Goal: Information Seeking & Learning: Understand process/instructions

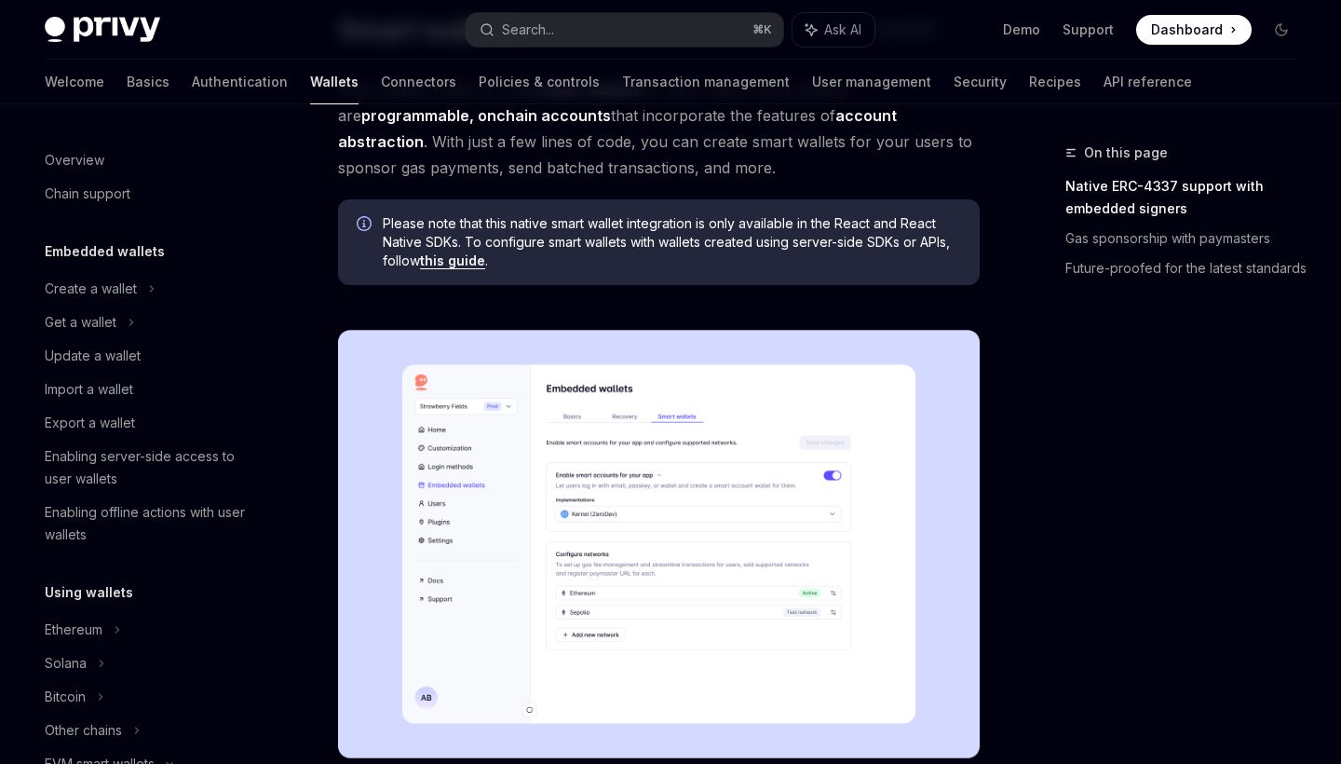
scroll to position [113, 0]
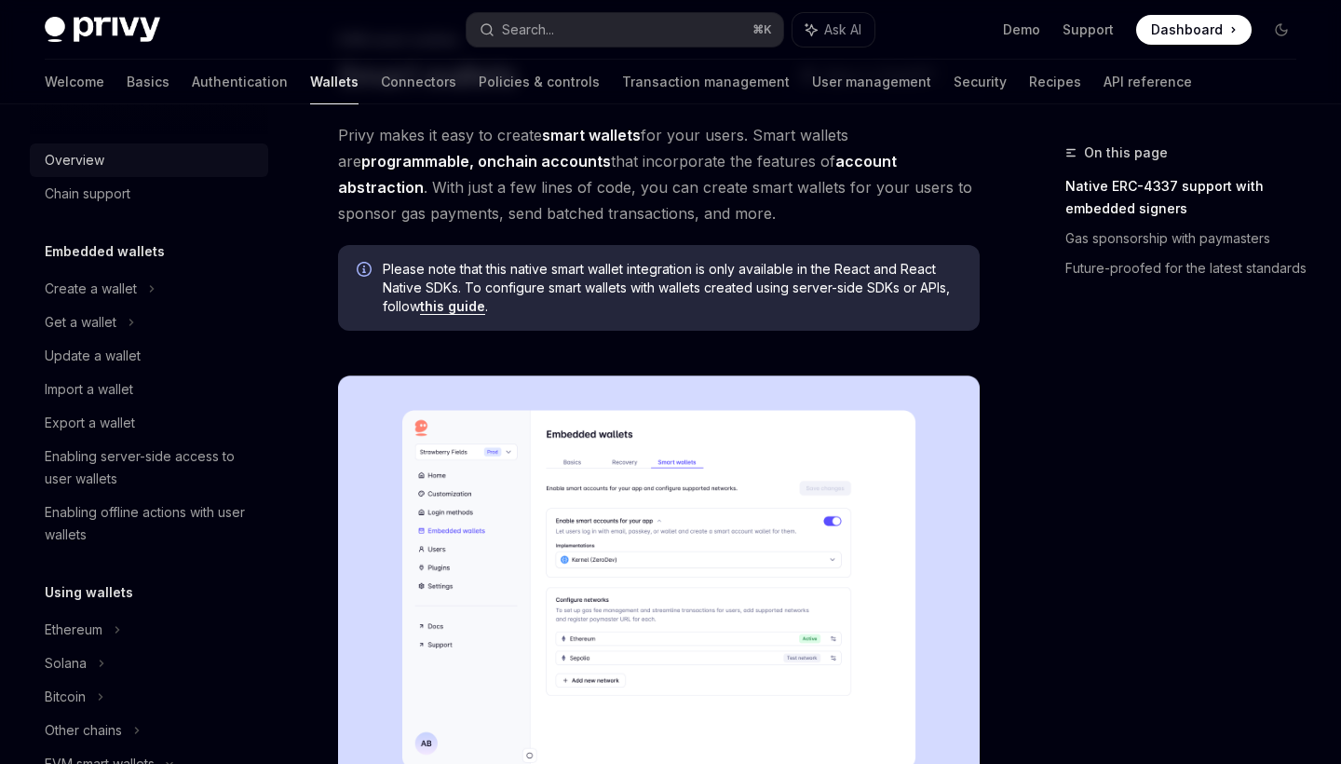
click at [84, 161] on div "Overview" at bounding box center [75, 160] width 60 height 22
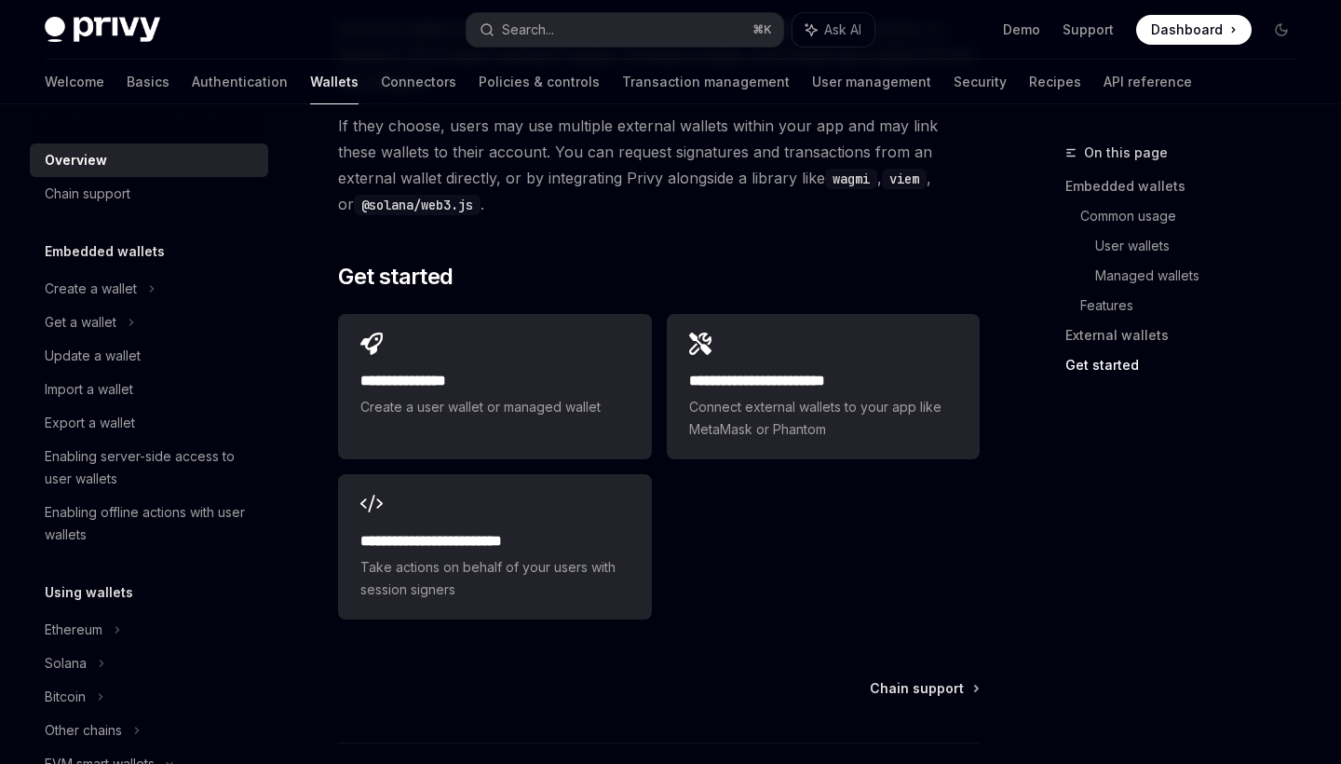
scroll to position [2918, 0]
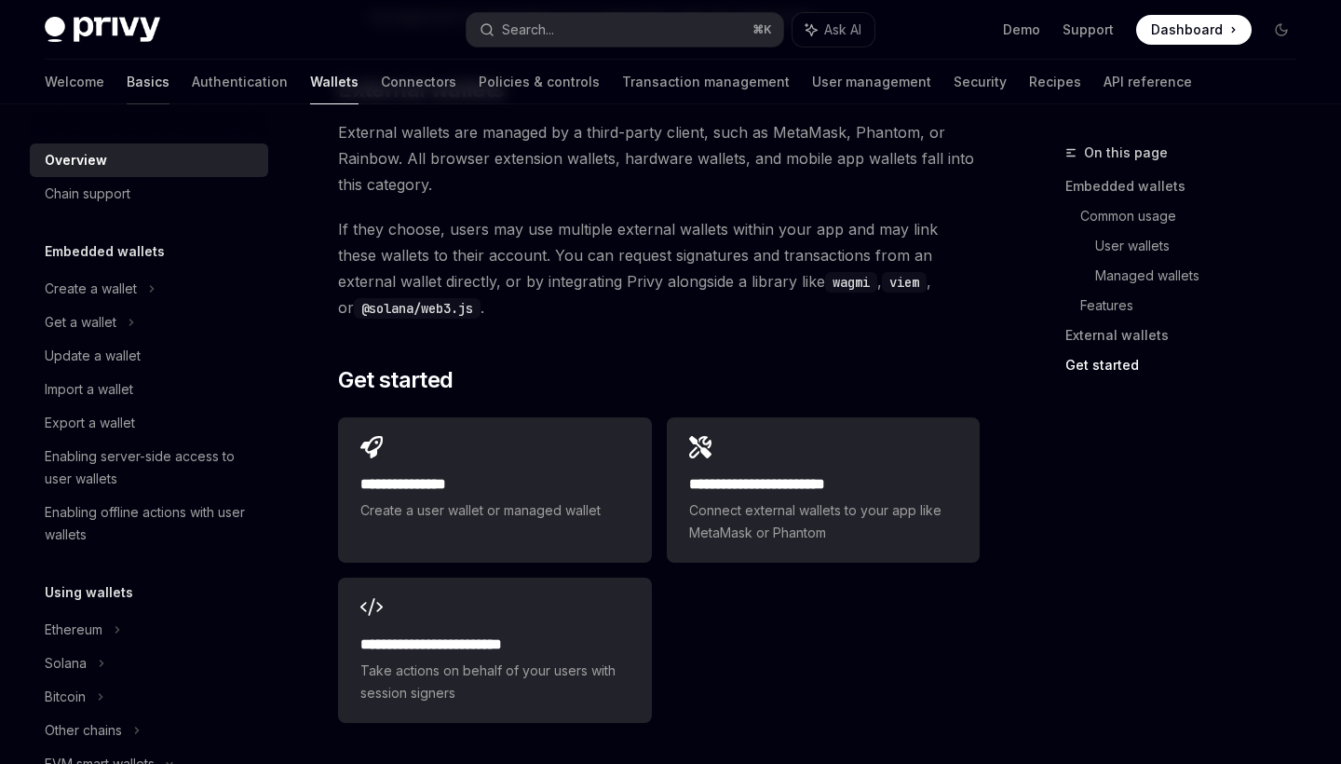
click at [127, 82] on link "Basics" at bounding box center [148, 82] width 43 height 45
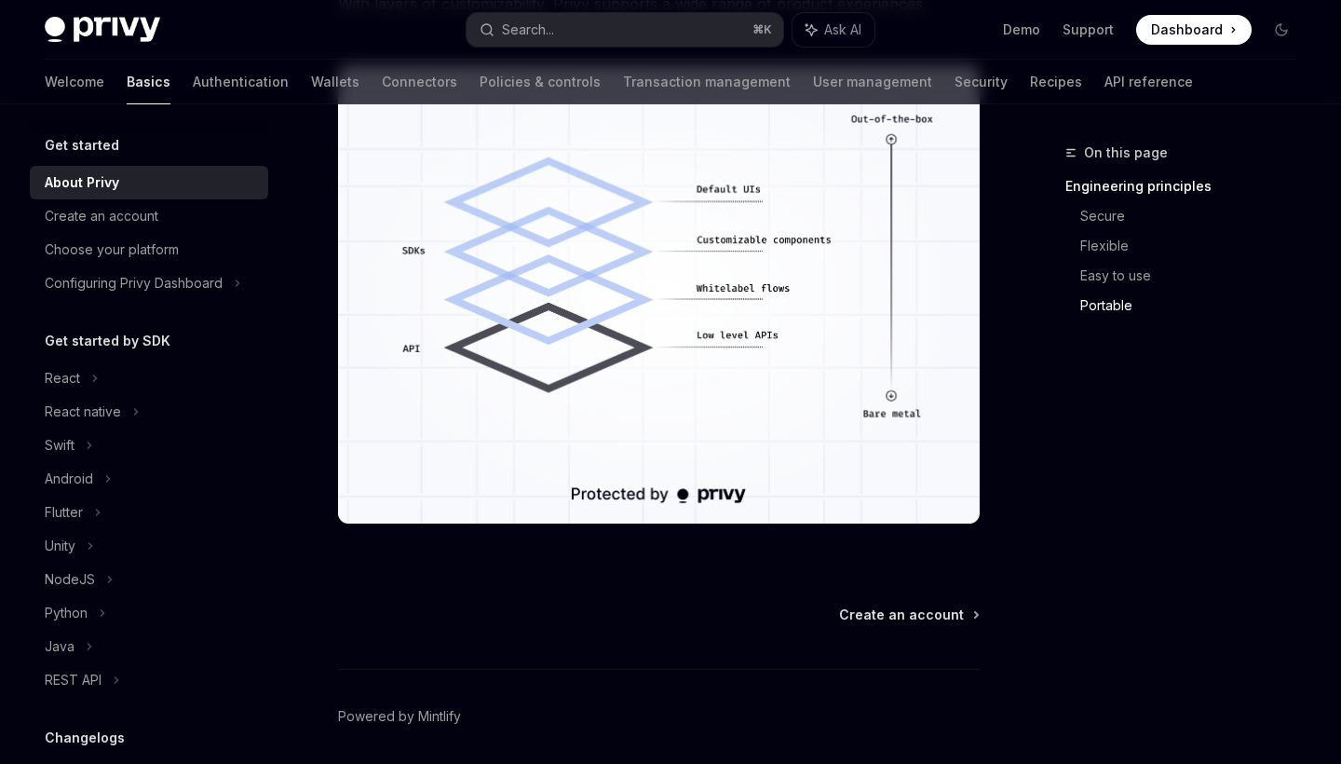
scroll to position [1725, 0]
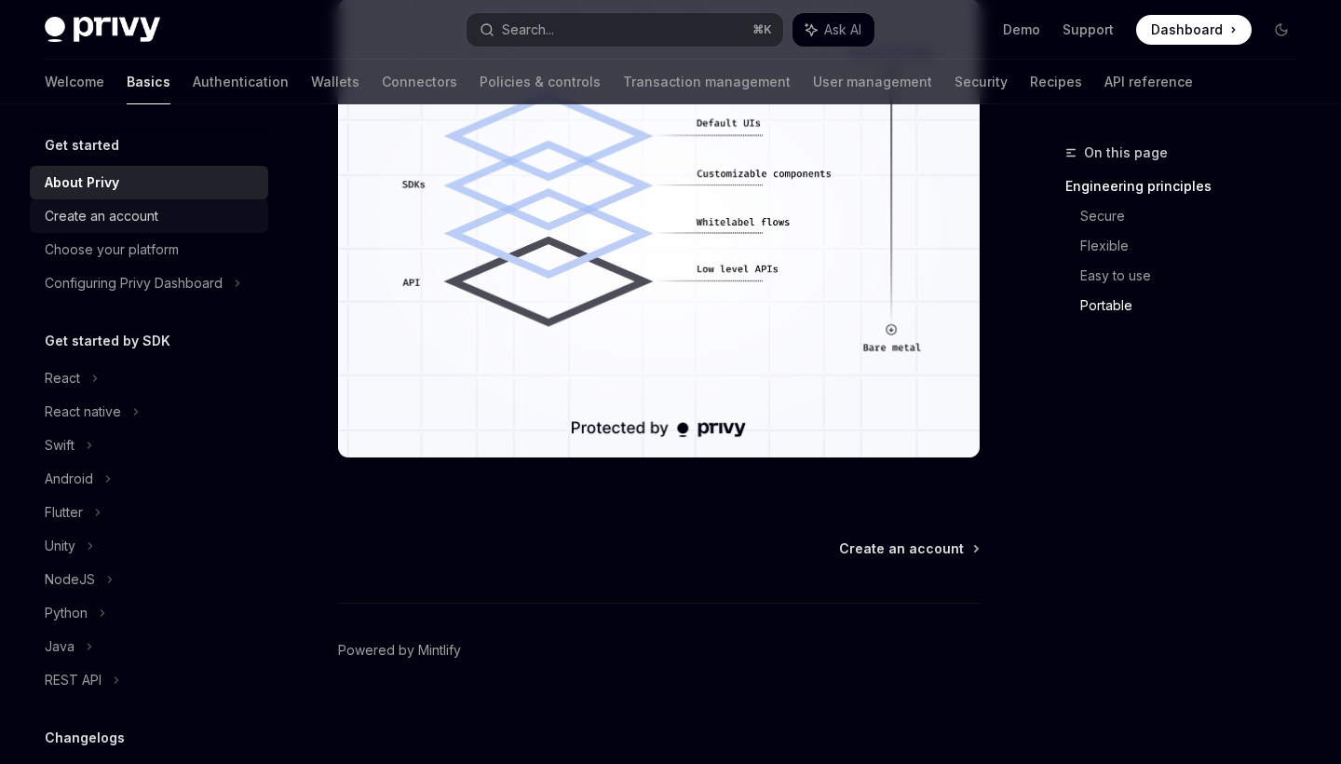
click at [102, 211] on div "Create an account" at bounding box center [102, 216] width 114 height 22
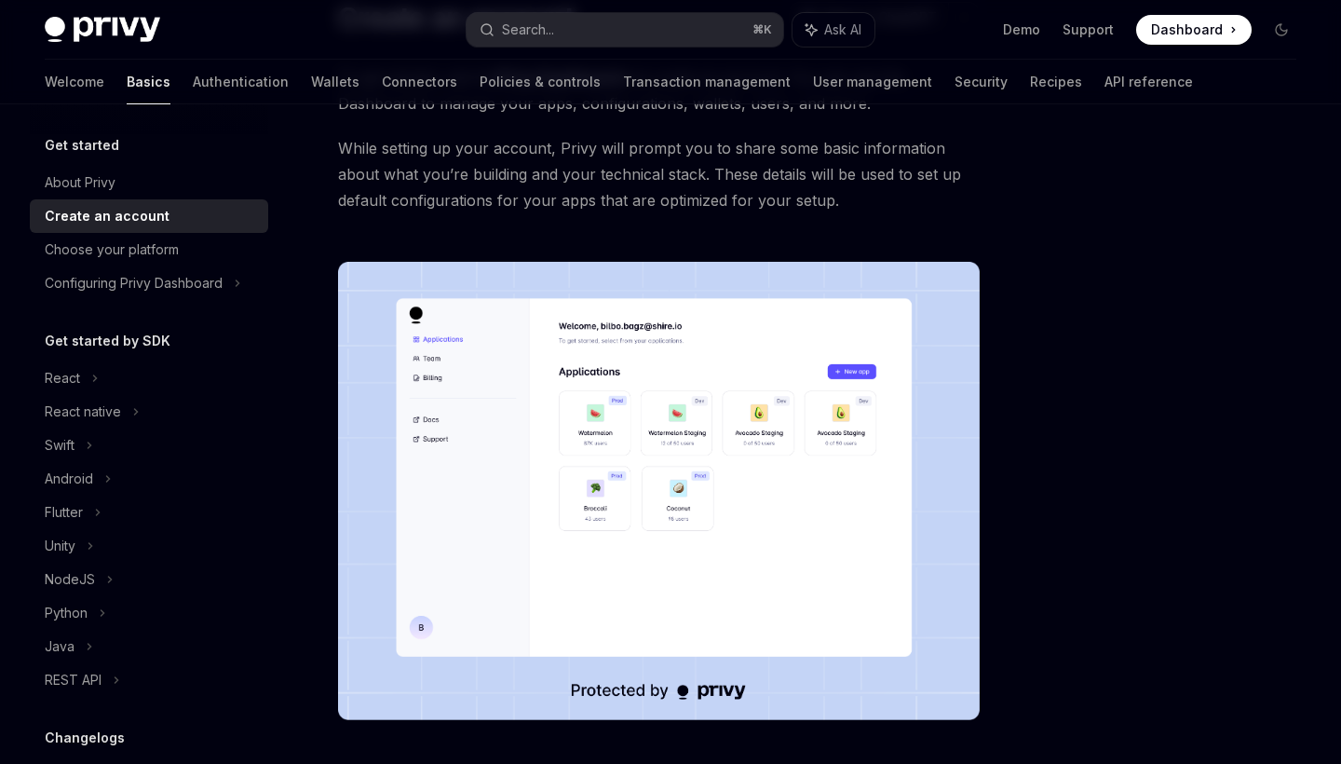
scroll to position [433, 0]
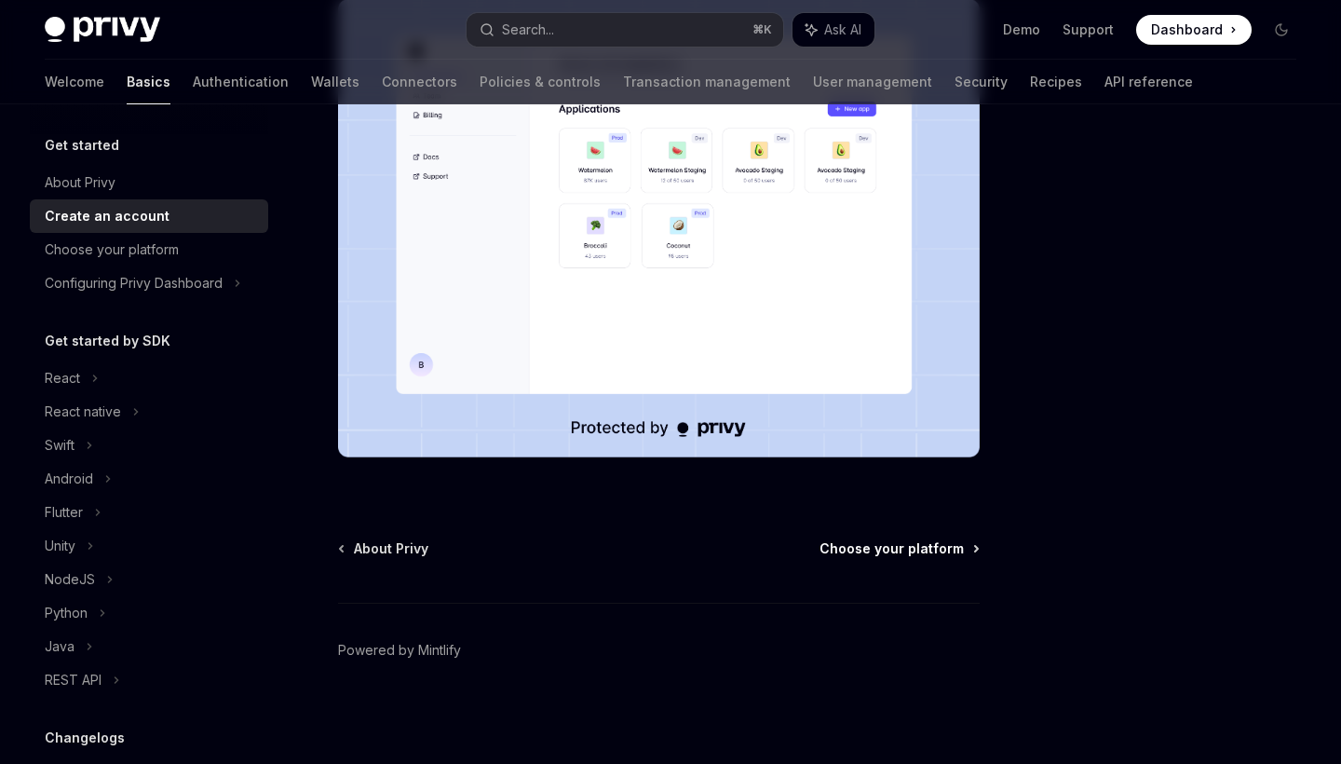
click at [912, 550] on span "Choose your platform" at bounding box center [891, 548] width 144 height 19
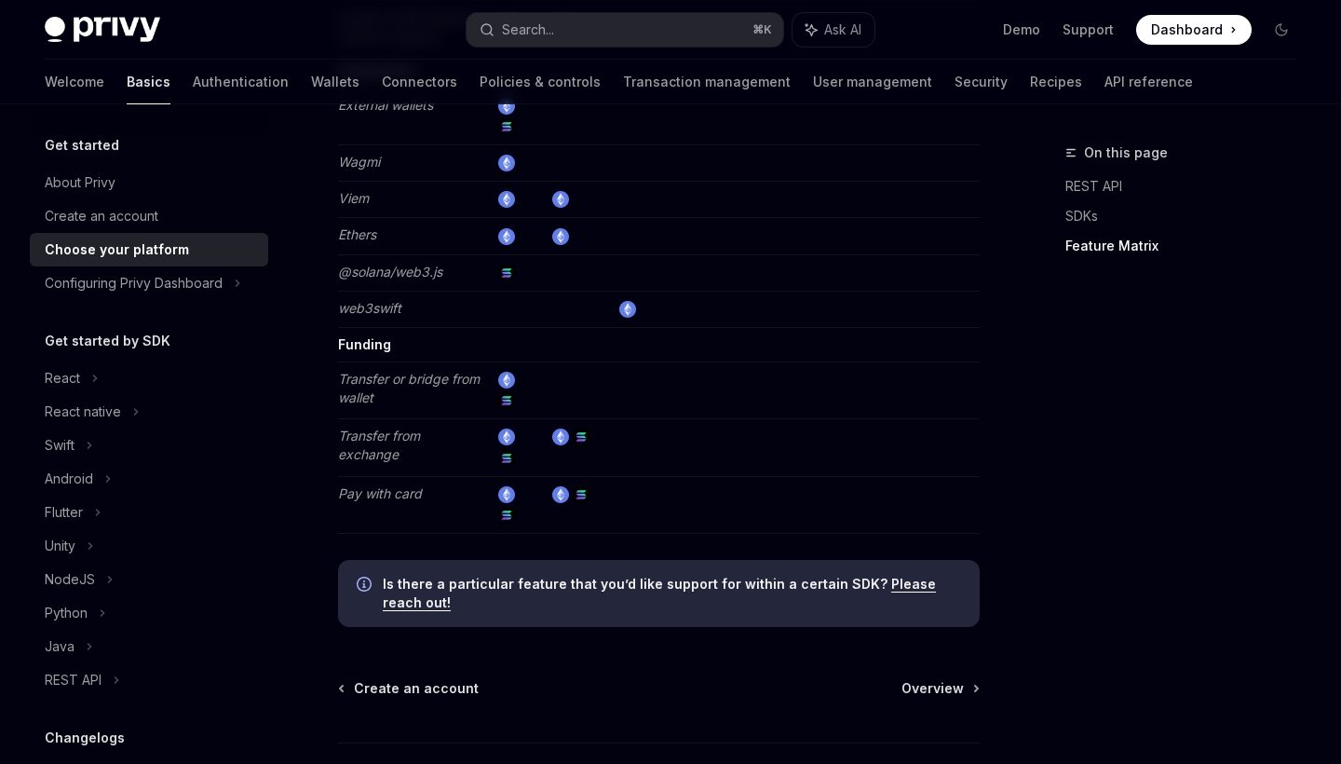
scroll to position [3572, 0]
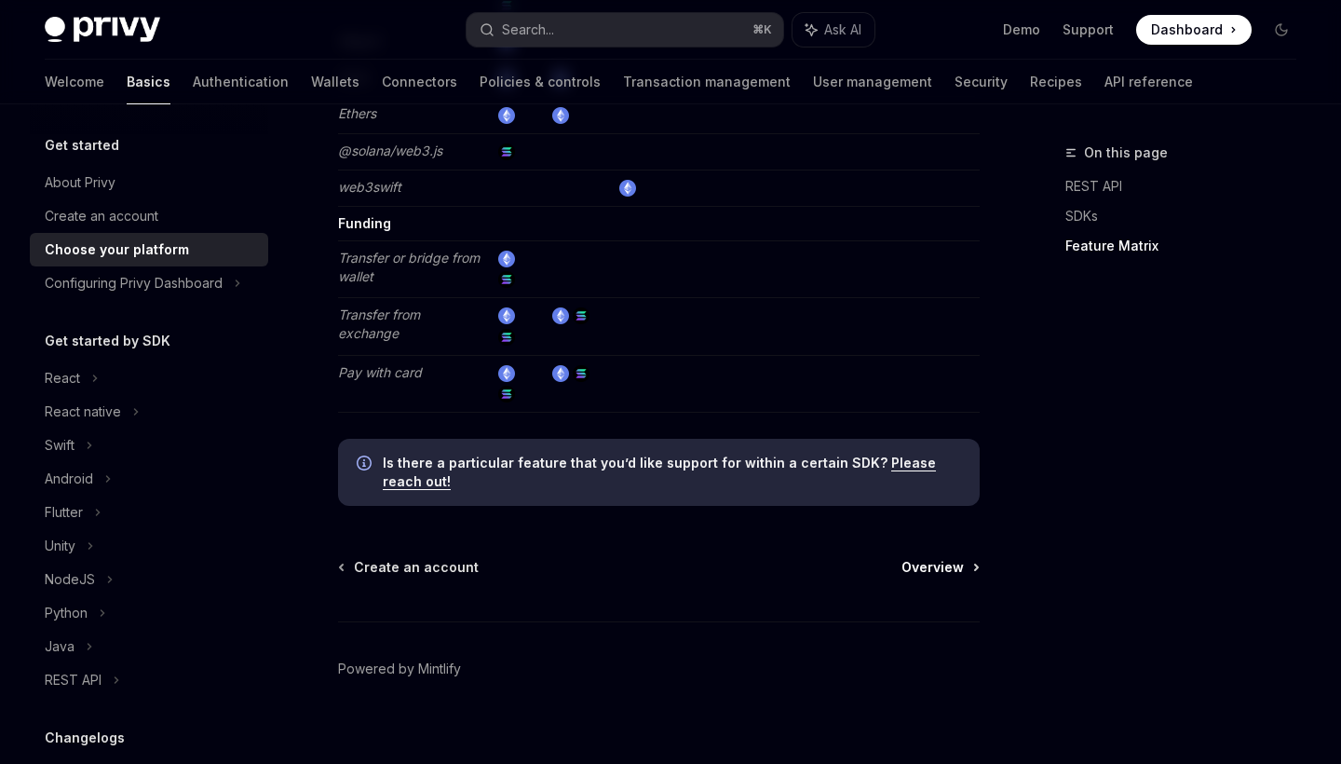
click at [958, 558] on span "Overview" at bounding box center [932, 567] width 62 height 19
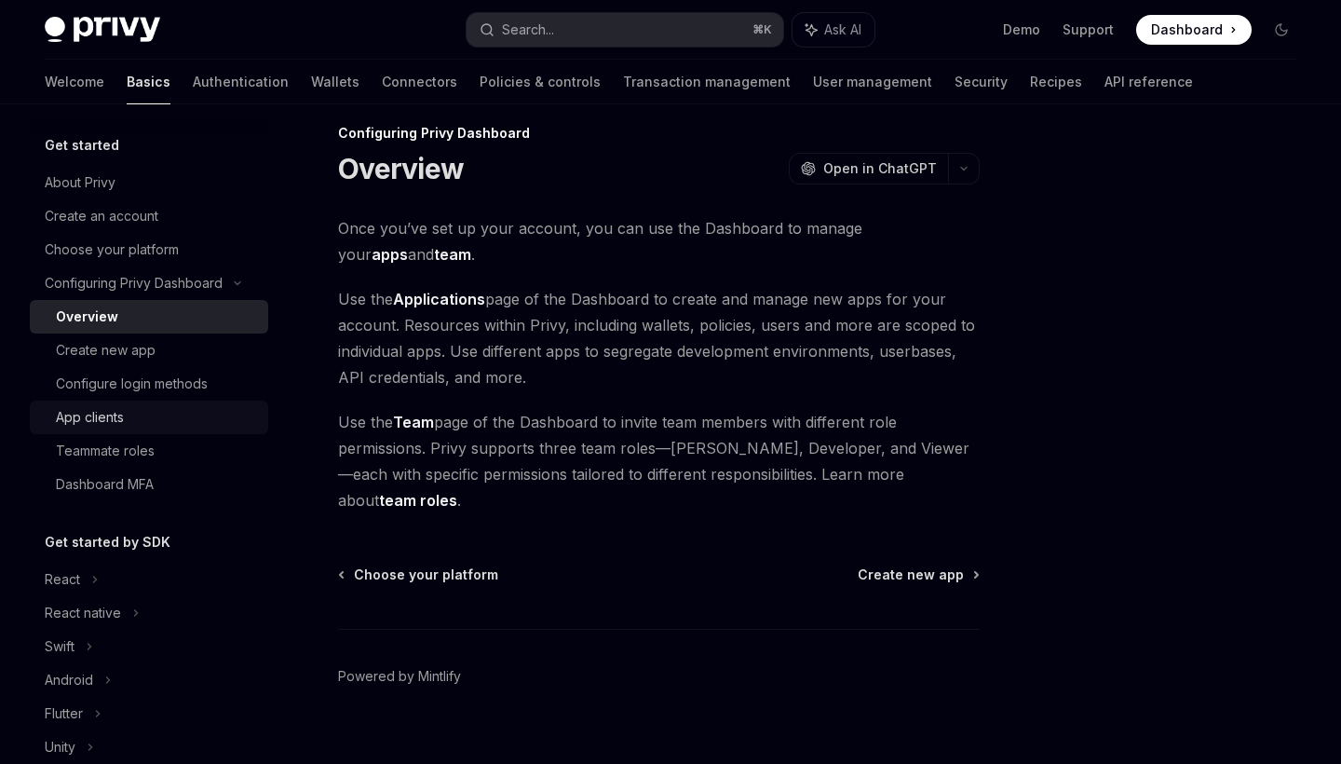
click at [108, 412] on div "App clients" at bounding box center [90, 417] width 68 height 22
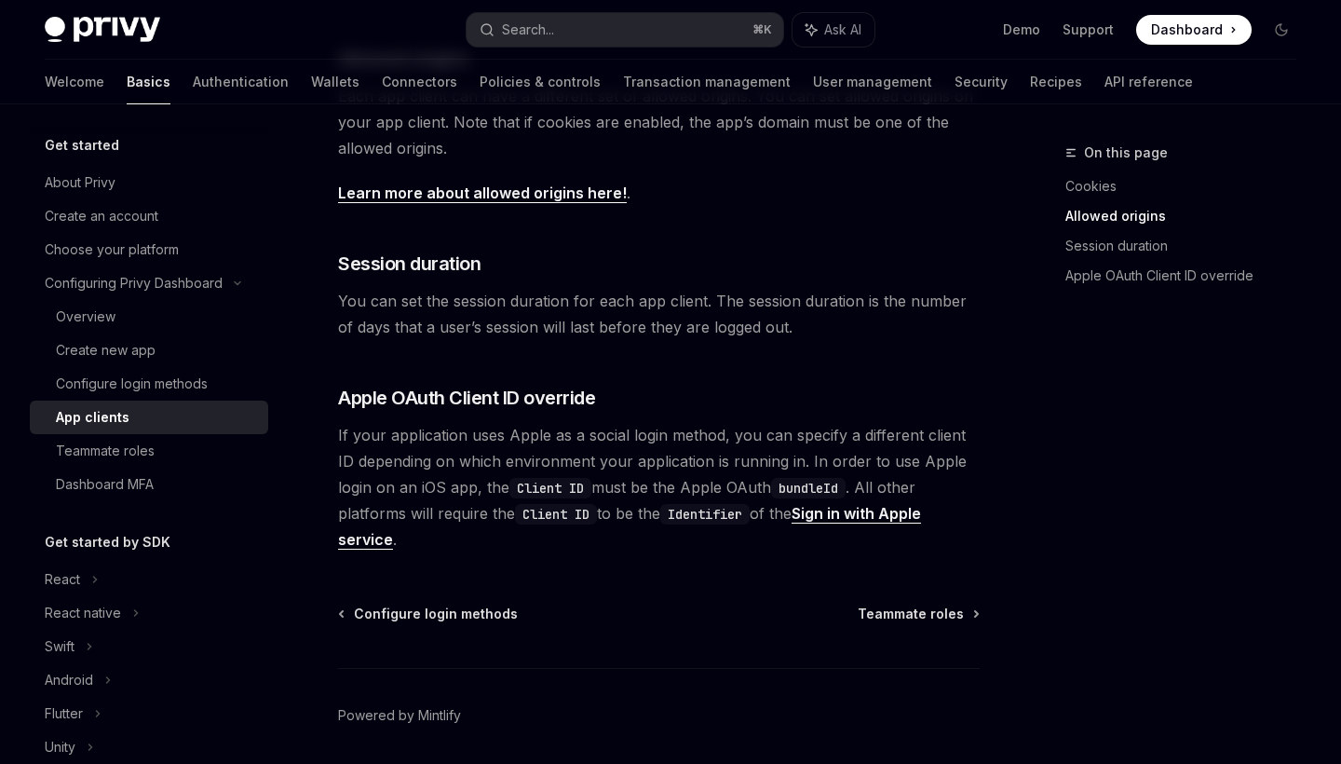
scroll to position [686, 0]
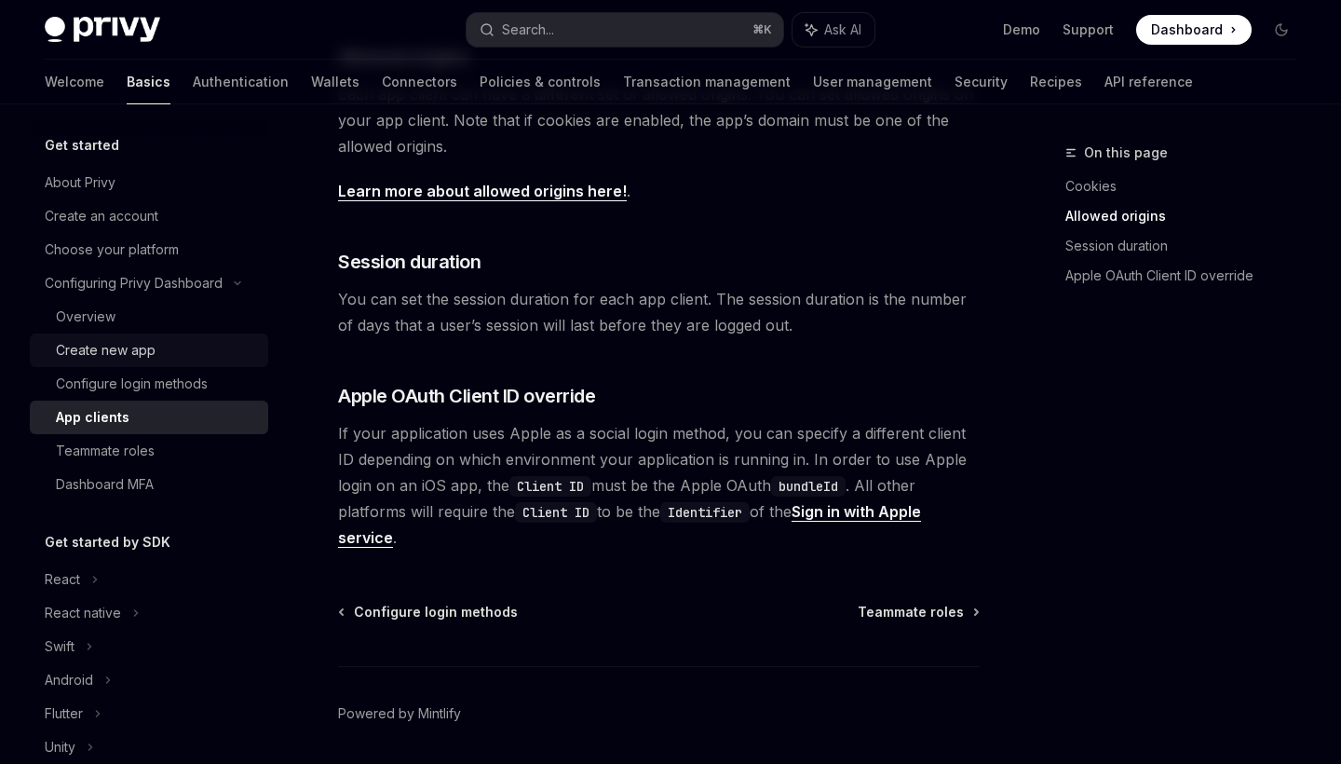
click at [159, 347] on div "Create new app" at bounding box center [156, 350] width 201 height 22
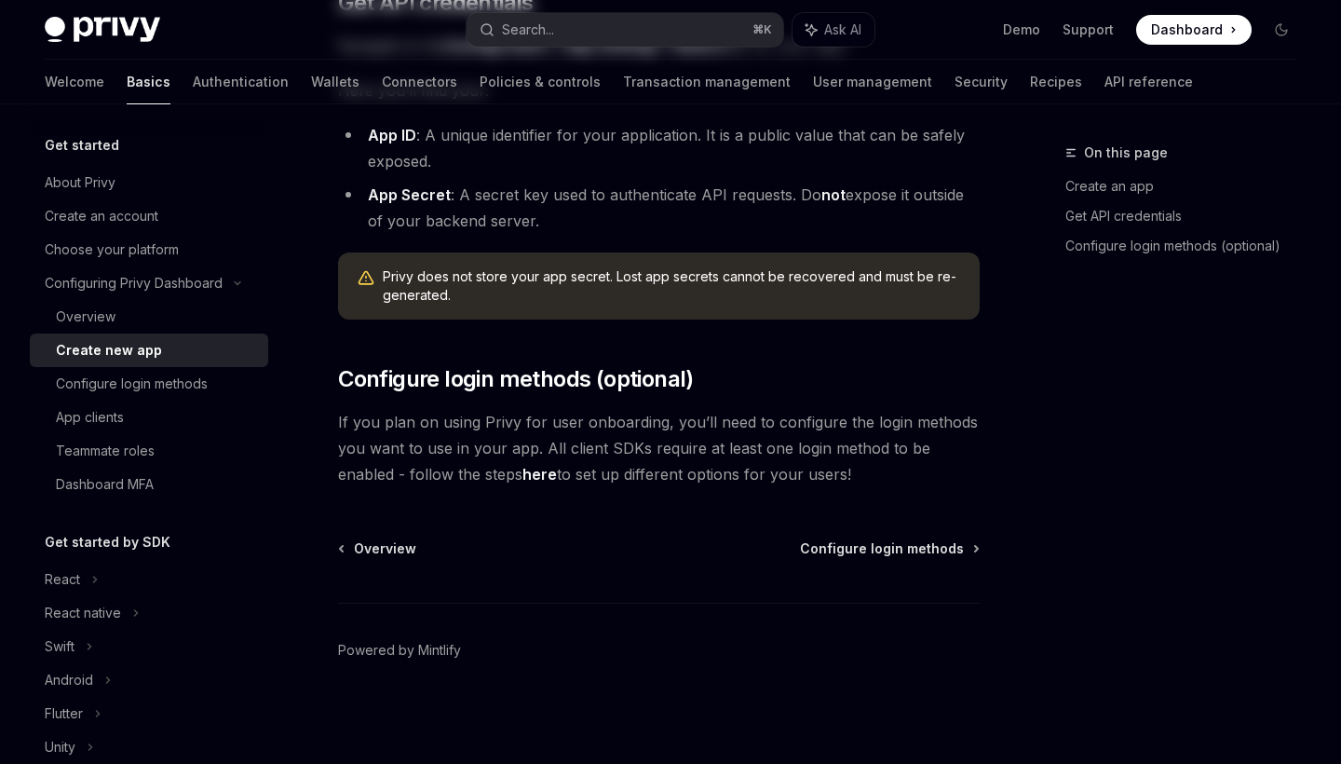
type textarea "*"
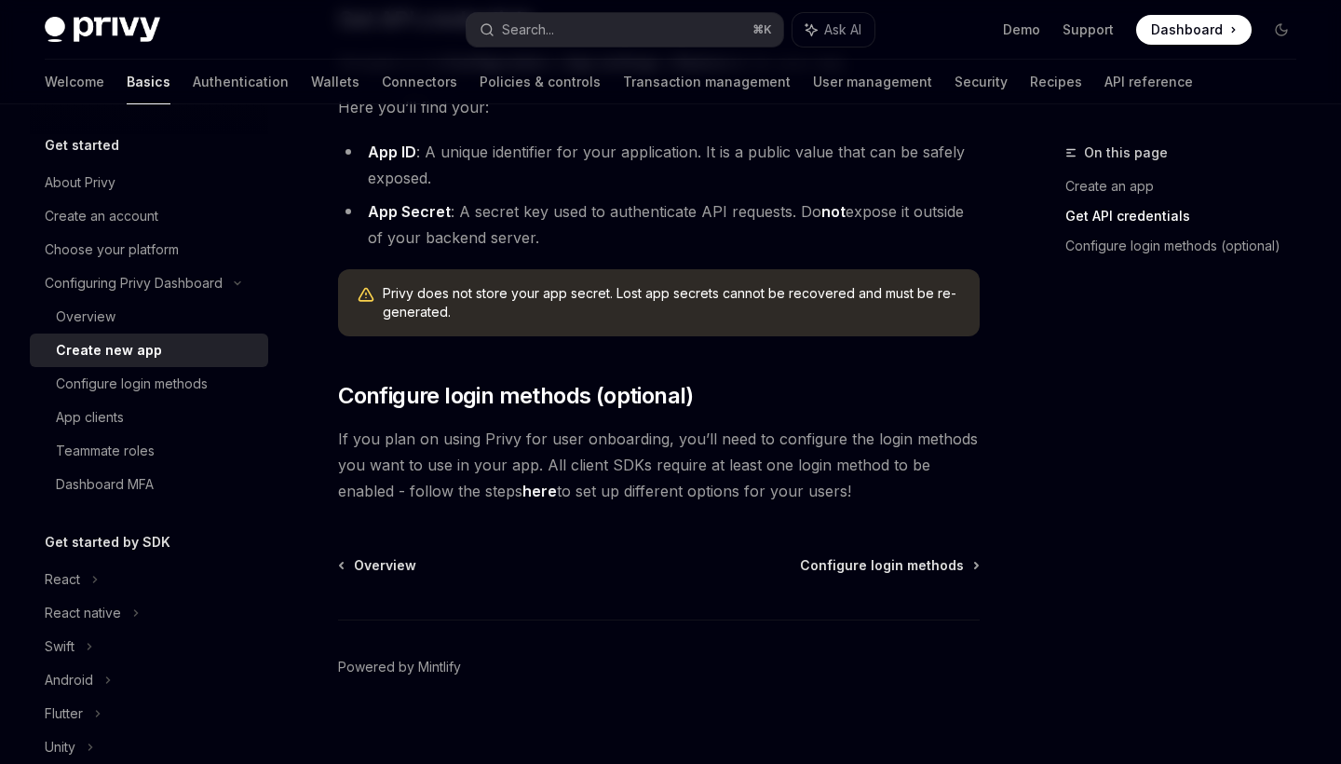
scroll to position [557, 0]
